Goal: Ask a question

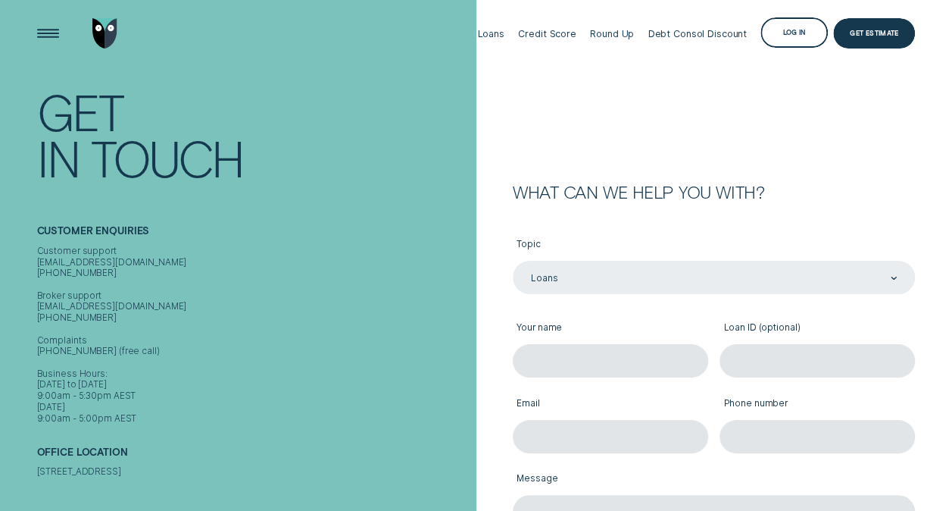
click at [595, 291] on div "Loans" at bounding box center [714, 277] width 402 height 33
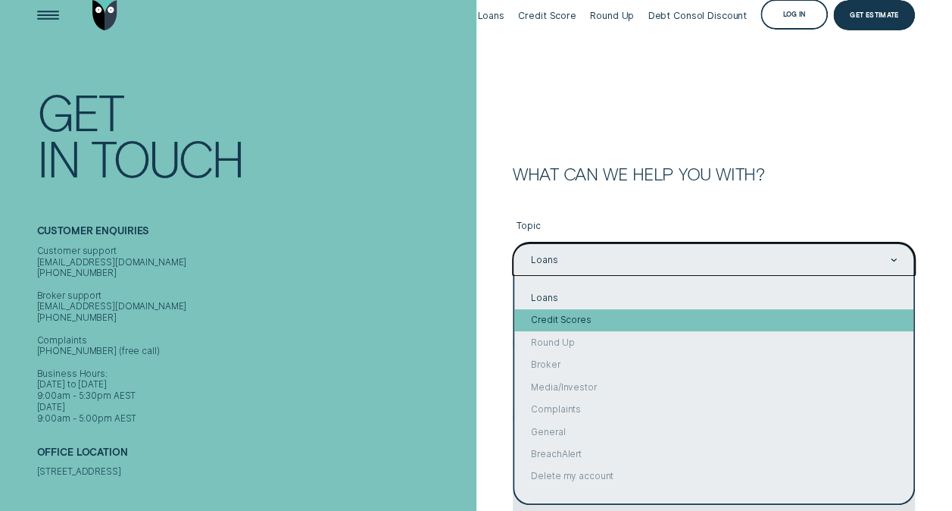
scroll to position [1, 0]
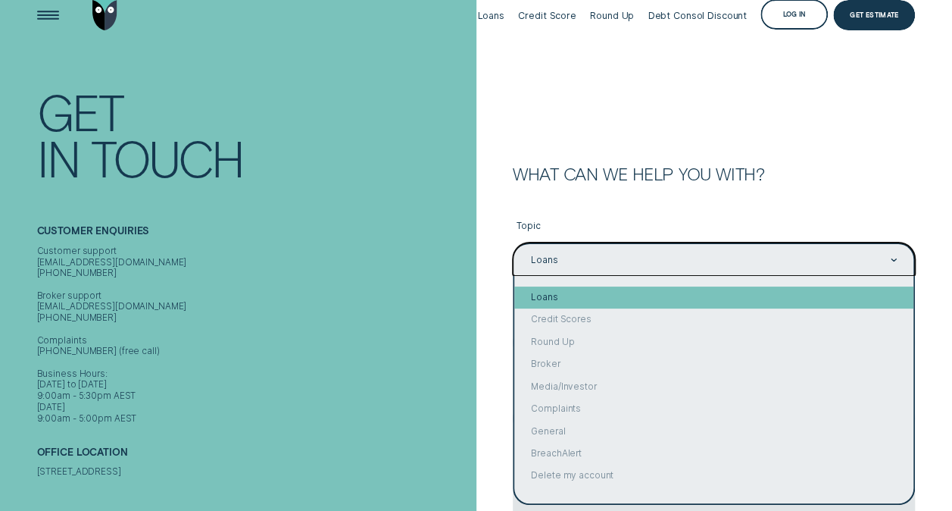
click at [565, 303] on div "Loans" at bounding box center [713, 297] width 399 height 22
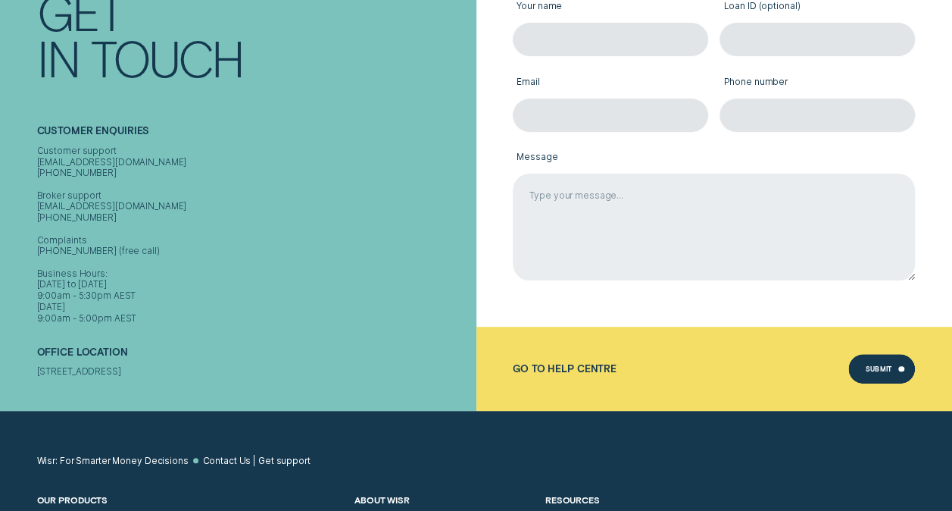
scroll to position [0, 0]
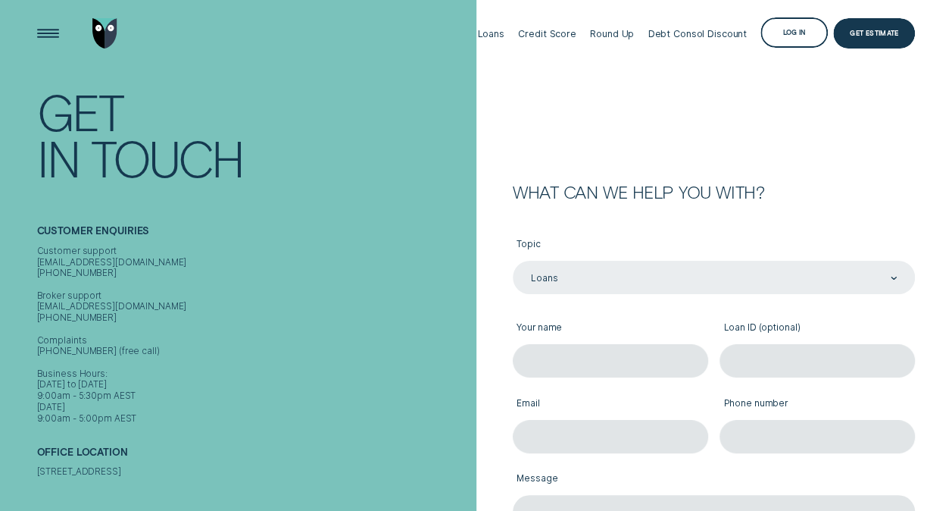
click at [559, 272] on div "Loans" at bounding box center [713, 277] width 367 height 13
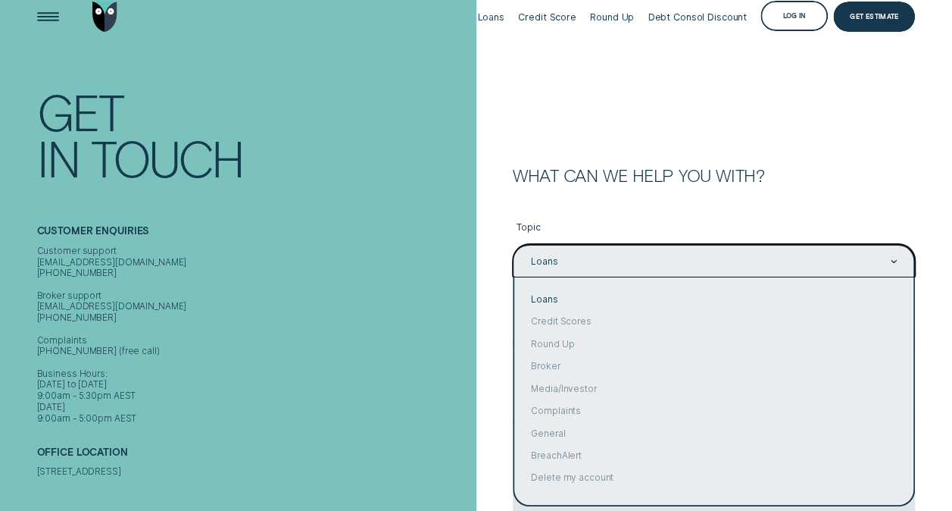
scroll to position [18, 0]
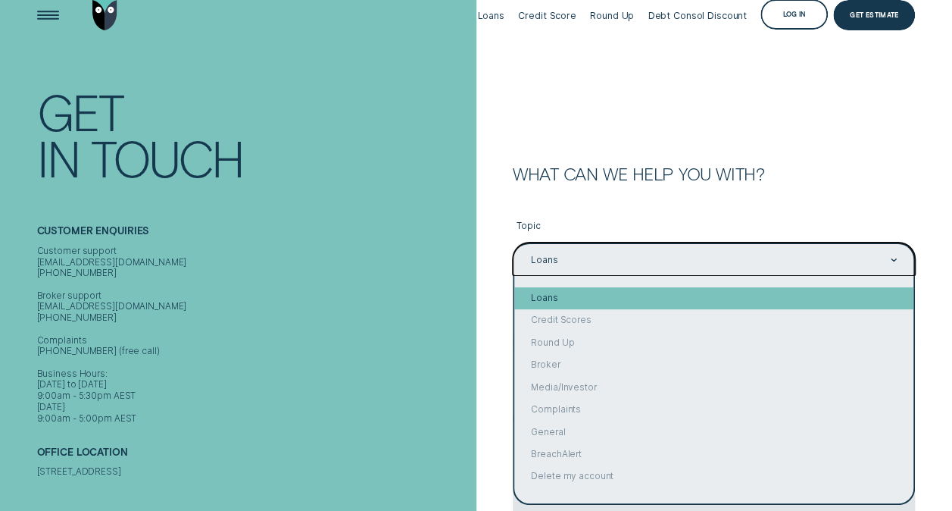
click at [551, 294] on div "Loans" at bounding box center [713, 298] width 399 height 22
